Goal: Find specific page/section: Find specific page/section

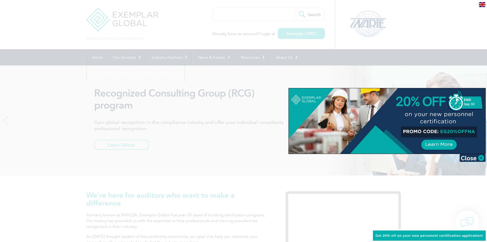
click at [198, 133] on div at bounding box center [243, 121] width 487 height 242
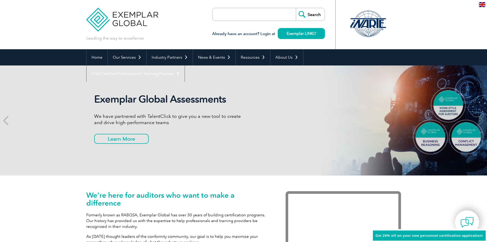
click at [418, 19] on header "Leading the way to excellence Search" at bounding box center [243, 24] width 487 height 49
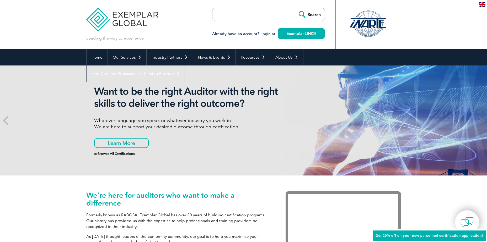
click at [255, 13] on input "search" at bounding box center [242, 14] width 55 height 13
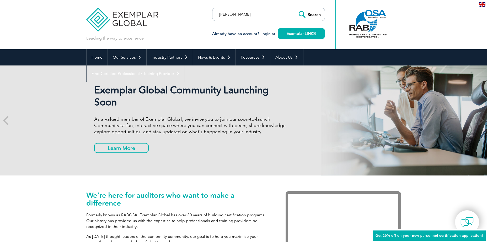
type input "[PERSON_NAME]"
click at [315, 14] on input "Search" at bounding box center [310, 14] width 29 height 13
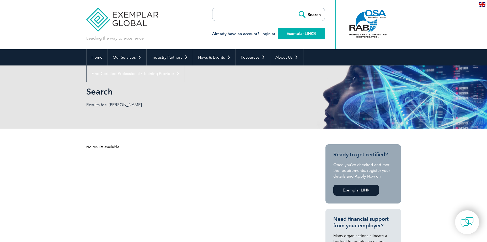
click at [288, 33] on link "Exemplar LINK" at bounding box center [301, 33] width 47 height 11
